Goal: Information Seeking & Learning: Learn about a topic

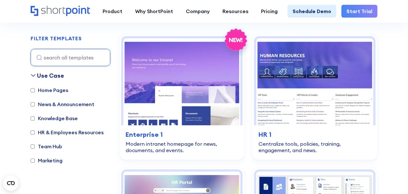
scroll to position [189, 0]
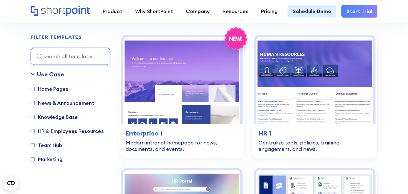
click at [32, 131] on input "HR & Employees Resources" at bounding box center [33, 131] width 4 height 4
checkbox input "true"
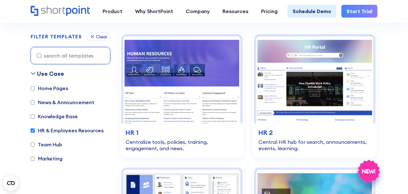
scroll to position [190, 0]
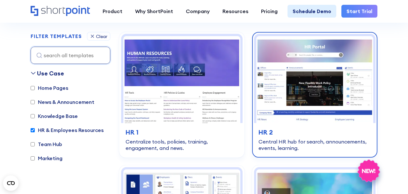
click at [275, 83] on img at bounding box center [314, 79] width 117 height 87
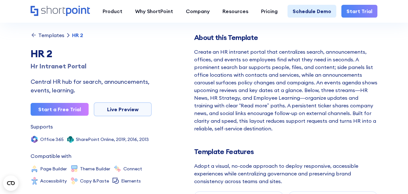
scroll to position [166, 0]
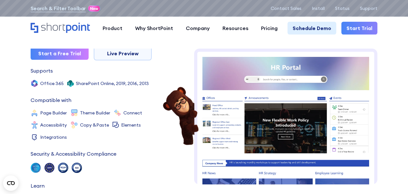
click at [228, 116] on img at bounding box center [285, 167] width 183 height 239
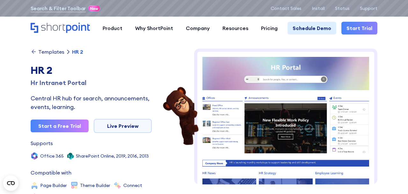
click at [262, 121] on img at bounding box center [285, 167] width 183 height 239
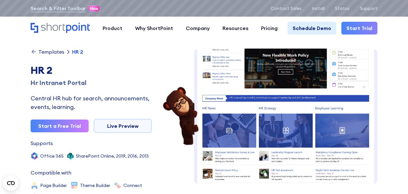
scroll to position [65, 0]
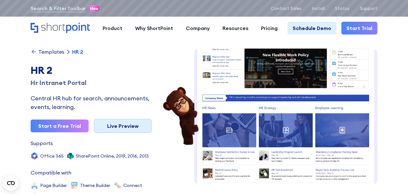
click at [131, 124] on link "Live Preview" at bounding box center [123, 126] width 58 height 14
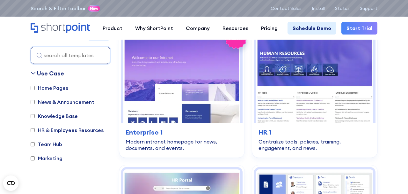
click at [35, 157] on label "Marketing" at bounding box center [47, 158] width 32 height 8
click at [35, 157] on input "Marketing" at bounding box center [33, 158] width 4 height 4
checkbox input "true"
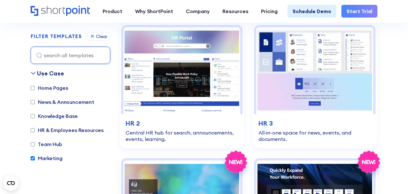
scroll to position [334, 0]
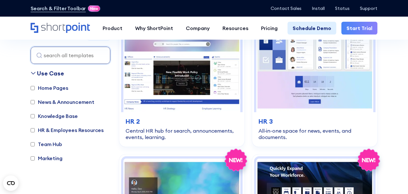
click at [35, 157] on label "Marketing" at bounding box center [47, 158] width 32 height 8
click at [35, 157] on input "Marketing" at bounding box center [33, 158] width 4 height 4
checkbox input "true"
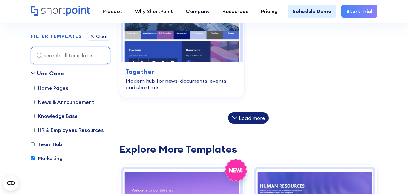
scroll to position [1848, 0]
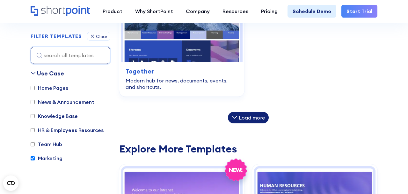
click at [245, 112] on div "Load more" at bounding box center [248, 117] width 41 height 11
click at [245, 117] on div "Load more" at bounding box center [252, 117] width 26 height 5
click at [238, 117] on div "Load more" at bounding box center [248, 117] width 41 height 11
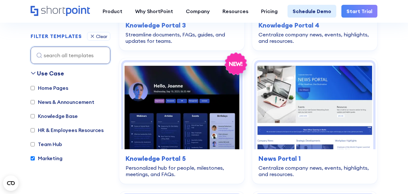
scroll to position [3000, 0]
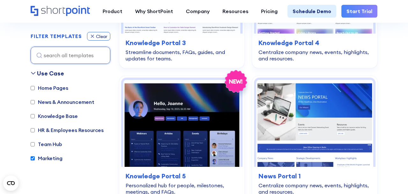
click at [95, 38] on div "Clear" at bounding box center [98, 36] width 23 height 9
click at [92, 36] on icon at bounding box center [92, 35] width 5 height 5
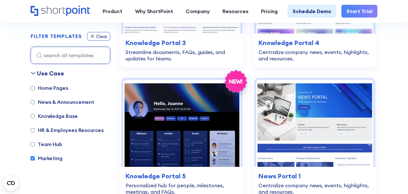
click at [94, 37] on icon at bounding box center [92, 35] width 5 height 5
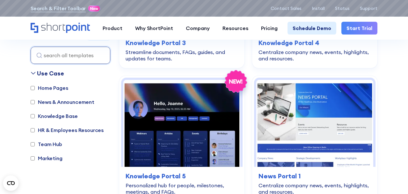
click at [37, 159] on label "Marketing" at bounding box center [47, 158] width 32 height 8
click at [35, 159] on input "Marketing" at bounding box center [33, 158] width 4 height 4
checkbox input "true"
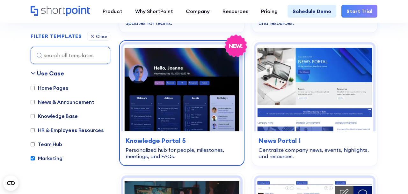
scroll to position [3032, 0]
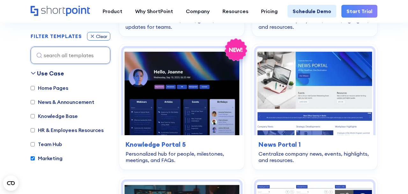
click at [97, 39] on div "Clear" at bounding box center [101, 36] width 11 height 4
click at [32, 89] on input "Home Pages" at bounding box center [33, 88] width 4 height 4
checkbox input "true"
click at [95, 40] on div "Clear" at bounding box center [98, 36] width 23 height 9
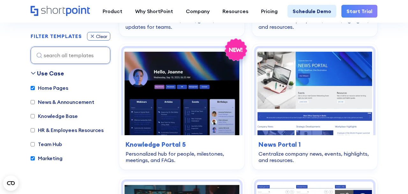
click at [95, 39] on div "Clear" at bounding box center [98, 36] width 23 height 9
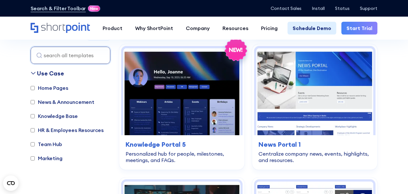
click at [33, 130] on input "HR & Employees Resources" at bounding box center [33, 130] width 4 height 4
checkbox input "true"
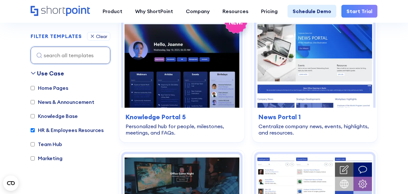
scroll to position [3060, 0]
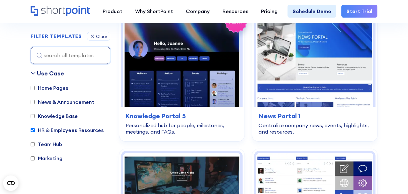
click at [33, 89] on input "Home Pages" at bounding box center [33, 88] width 4 height 4
checkbox input "true"
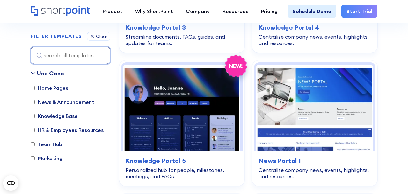
scroll to position [3015, 0]
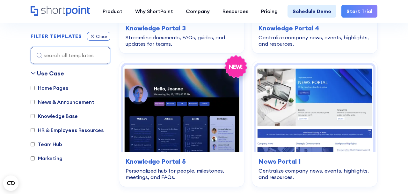
click at [91, 35] on icon at bounding box center [92, 36] width 3 height 3
click at [91, 36] on icon at bounding box center [92, 35] width 5 height 5
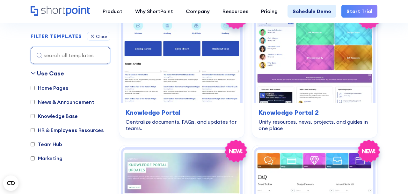
scroll to position [2796, 0]
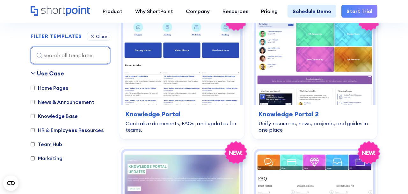
click at [58, 55] on input at bounding box center [71, 55] width 80 height 17
type input "ь"
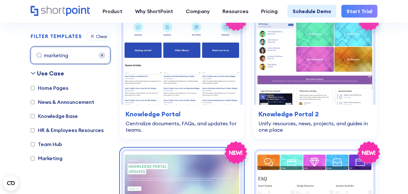
type input "marketing"
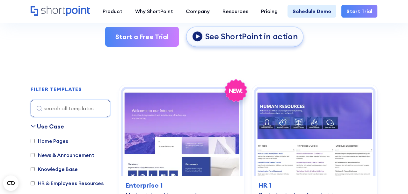
scroll to position [242, 0]
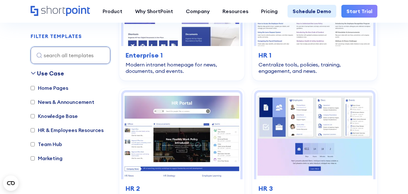
click at [37, 158] on label "Marketing" at bounding box center [47, 158] width 32 height 8
click at [35, 158] on input "Marketing" at bounding box center [33, 158] width 4 height 4
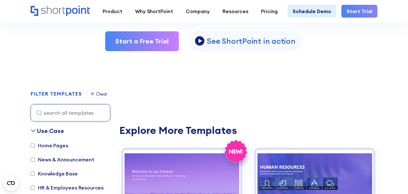
scroll to position [116, 0]
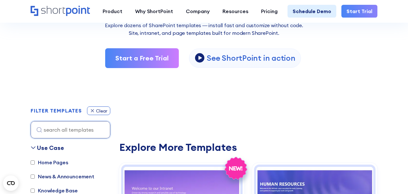
click at [90, 110] on icon at bounding box center [92, 110] width 5 height 5
checkbox input "false"
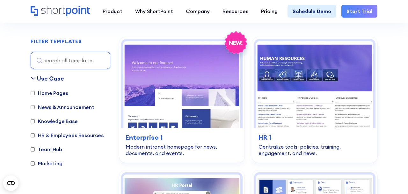
scroll to position [190, 0]
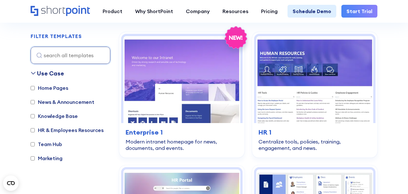
click at [33, 88] on input "Home Pages" at bounding box center [33, 88] width 4 height 4
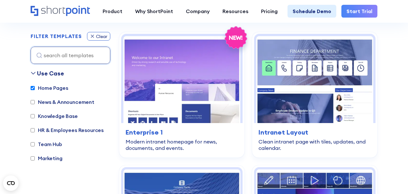
click at [96, 32] on div "Clear" at bounding box center [98, 36] width 23 height 9
checkbox input "false"
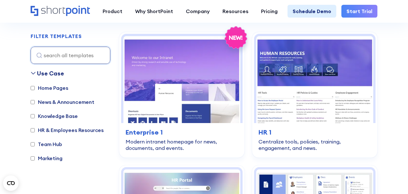
click at [33, 115] on input "Knowledge Base" at bounding box center [33, 116] width 4 height 4
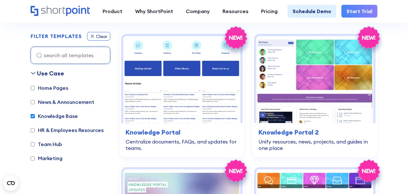
click at [100, 38] on div "Clear" at bounding box center [101, 36] width 11 height 4
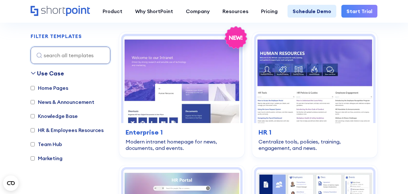
click at [33, 117] on input "Knowledge Base" at bounding box center [33, 116] width 4 height 4
checkbox input "true"
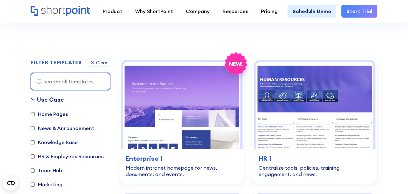
scroll to position [164, 0]
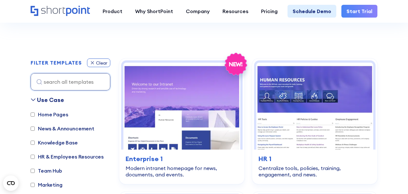
click at [104, 63] on div "Clear" at bounding box center [101, 63] width 11 height 4
click at [90, 63] on icon at bounding box center [92, 62] width 5 height 5
click at [91, 66] on div "Clear" at bounding box center [98, 62] width 23 height 9
click at [94, 60] on div "Clear" at bounding box center [98, 62] width 23 height 9
click at [97, 69] on div "FILTER TEMPLATES Clear" at bounding box center [71, 74] width 80 height 32
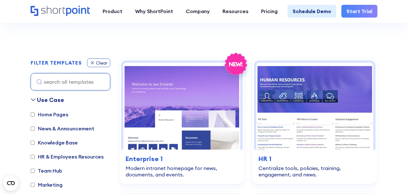
click at [97, 66] on div "Clear" at bounding box center [98, 62] width 23 height 9
click at [32, 131] on label "News & Announcement" at bounding box center [63, 128] width 64 height 8
click at [32, 130] on input "News & Announcement" at bounding box center [33, 128] width 4 height 4
checkbox input "true"
click at [35, 144] on label "Knowledge Base" at bounding box center [54, 142] width 47 height 8
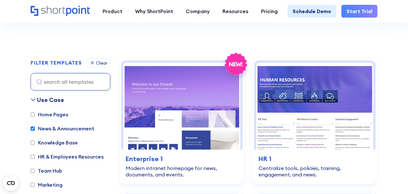
click at [35, 144] on input "Knowledge Base" at bounding box center [33, 142] width 4 height 4
checkbox input "true"
click at [35, 157] on label "HR & Employees Resources" at bounding box center [67, 156] width 73 height 8
click at [35, 157] on input "HR & Employees Resources" at bounding box center [33, 156] width 4 height 4
checkbox input "true"
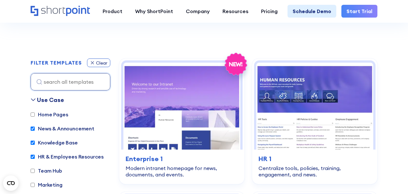
click at [99, 65] on div "Clear" at bounding box center [101, 63] width 11 height 4
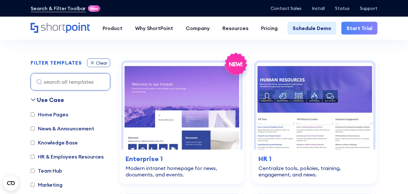
click at [93, 62] on icon at bounding box center [92, 62] width 5 height 5
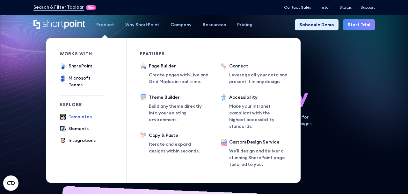
click at [74, 113] on div "Templates" at bounding box center [80, 116] width 23 height 7
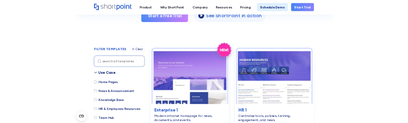
scroll to position [219, 0]
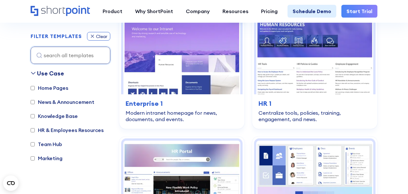
click at [92, 38] on icon at bounding box center [92, 35] width 5 height 5
click at [92, 34] on icon at bounding box center [92, 35] width 5 height 5
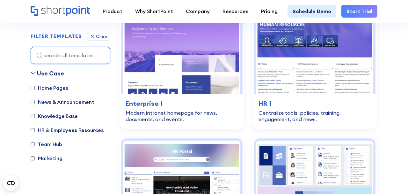
click at [32, 142] on input "Team Hub" at bounding box center [33, 144] width 4 height 4
checkbox input "true"
click at [31, 129] on input "HR & Employees Resources" at bounding box center [33, 130] width 4 height 4
checkbox input "true"
click at [31, 111] on div "Home Pages News & Announcement Knowledge Base HR & Employees Resources Team Hub…" at bounding box center [71, 133] width 80 height 98
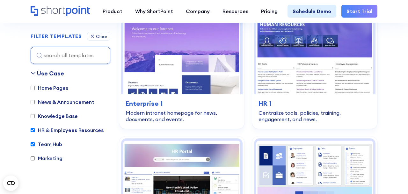
click at [33, 114] on input "Knowledge Base" at bounding box center [33, 116] width 4 height 4
checkbox input "true"
